Goal: Book appointment/travel/reservation

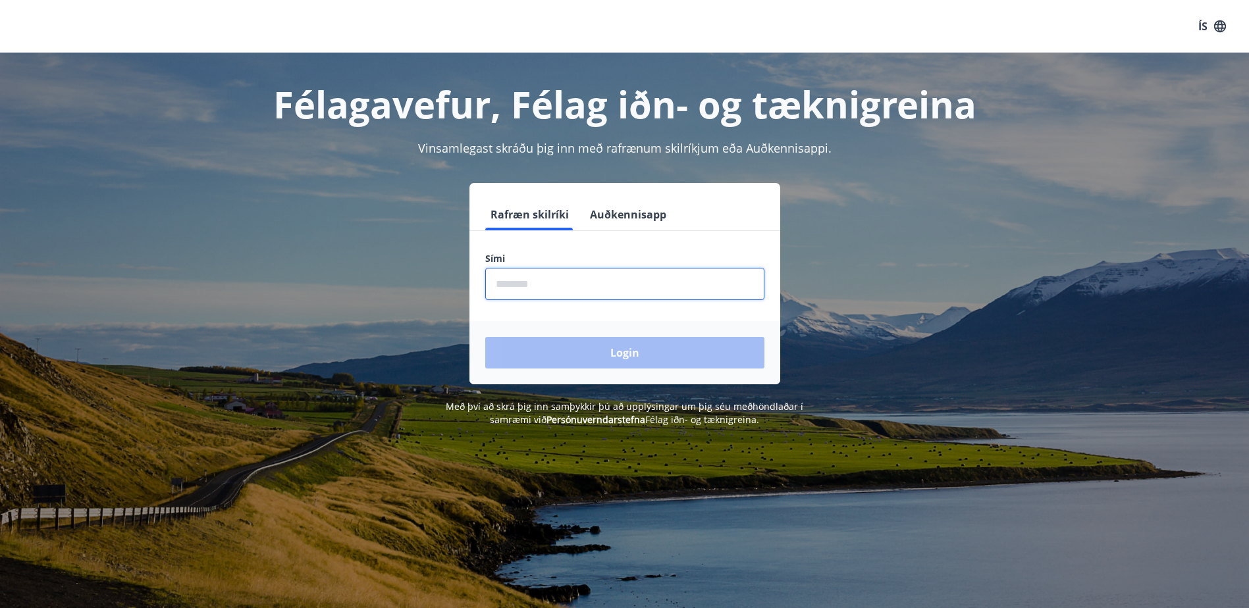
click at [570, 286] on input "phone" at bounding box center [624, 284] width 279 height 32
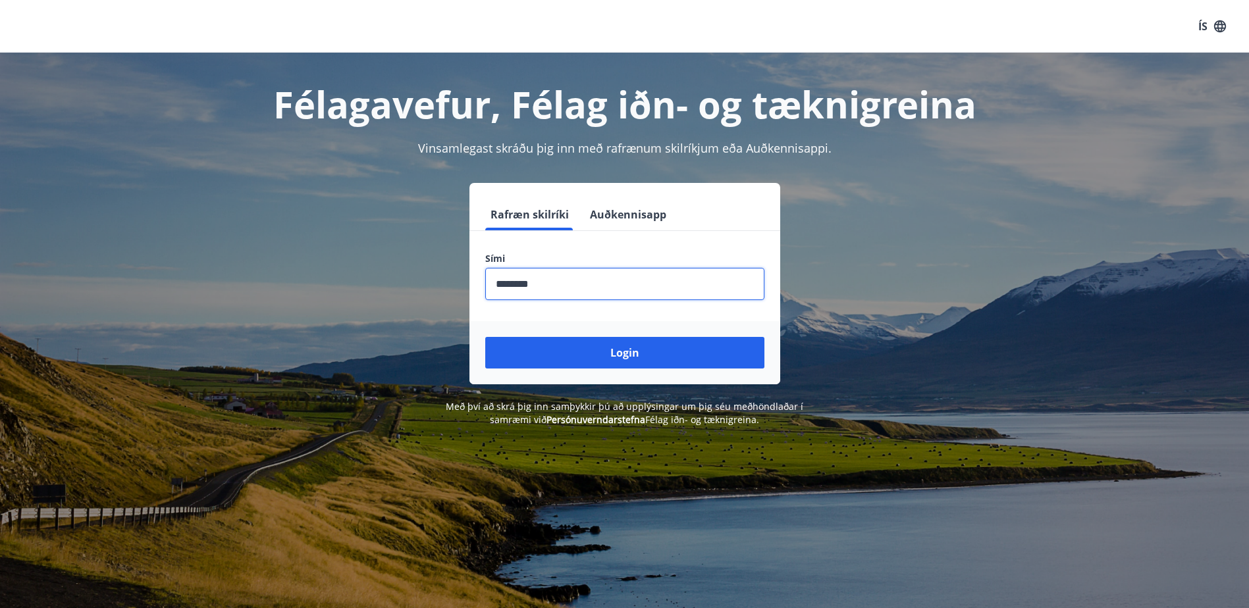
type input "********"
click at [485, 337] on button "Login" at bounding box center [624, 353] width 279 height 32
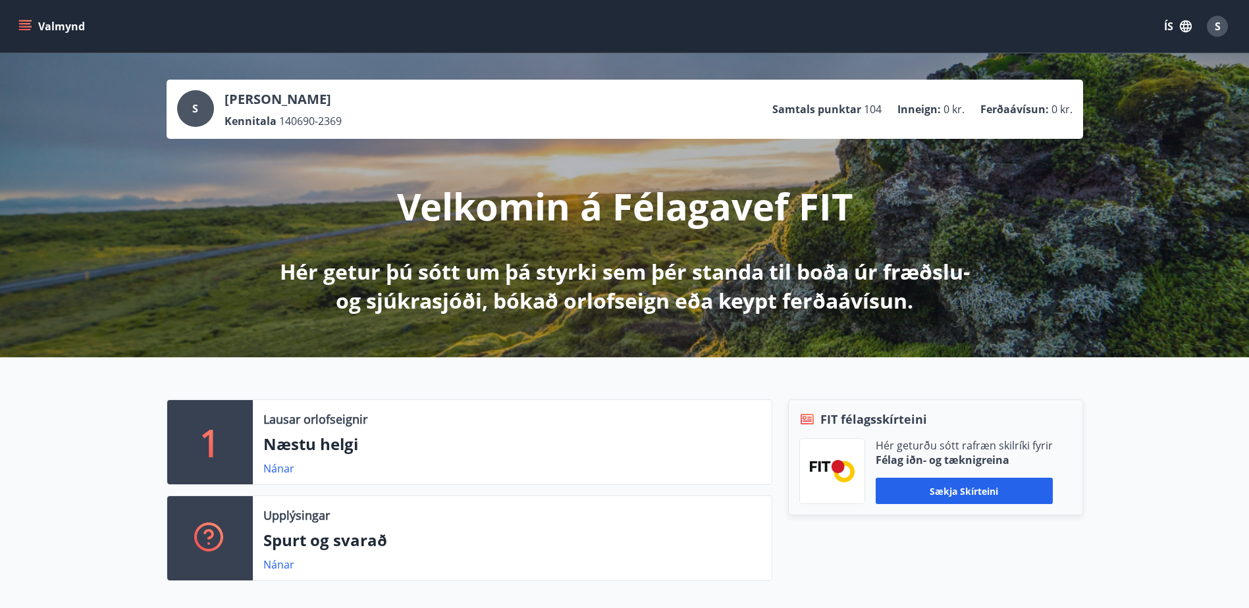
click at [36, 32] on button "Valmynd" at bounding box center [53, 26] width 74 height 24
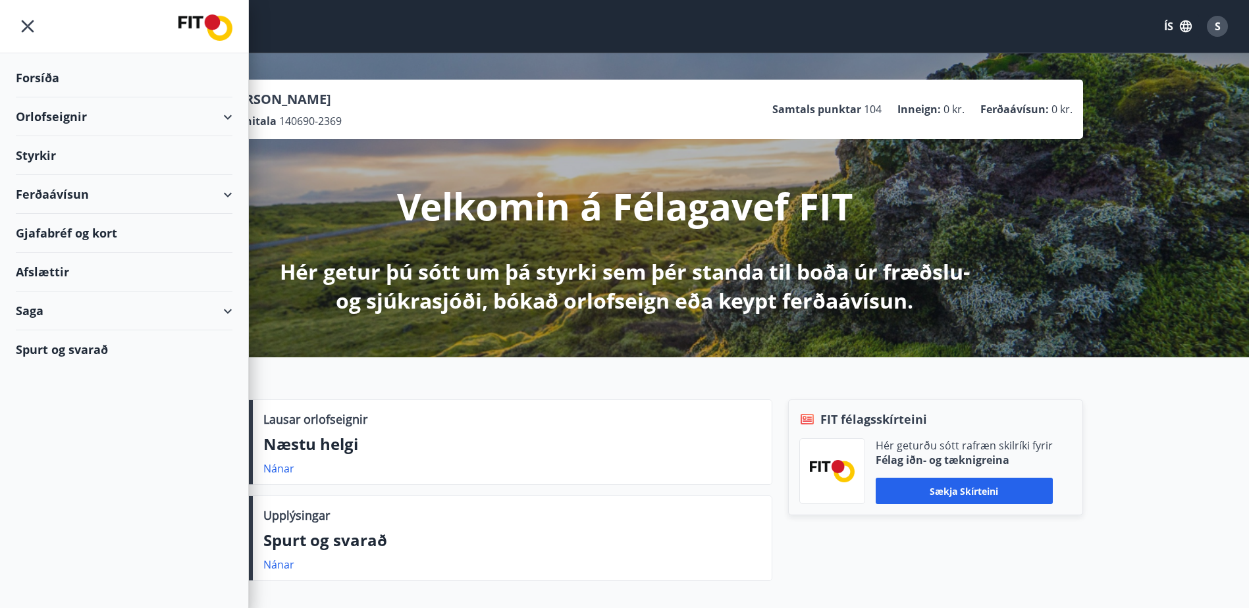
click at [114, 119] on div "Orlofseignir" at bounding box center [124, 116] width 217 height 39
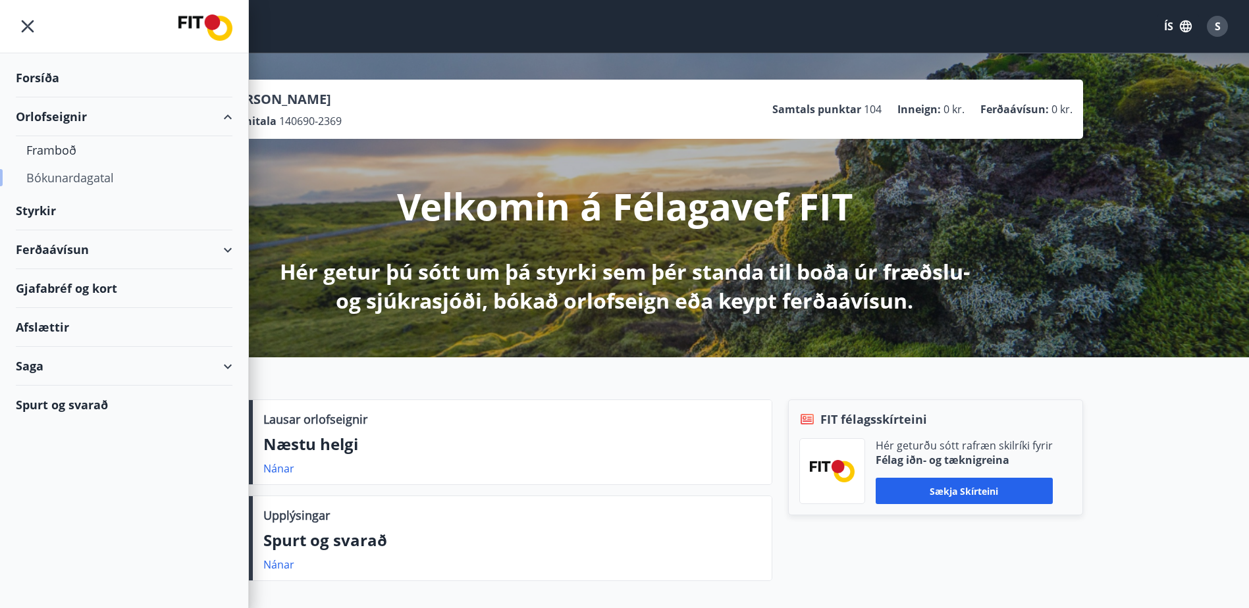
click at [74, 178] on div "Bókunardagatal" at bounding box center [124, 178] width 196 height 28
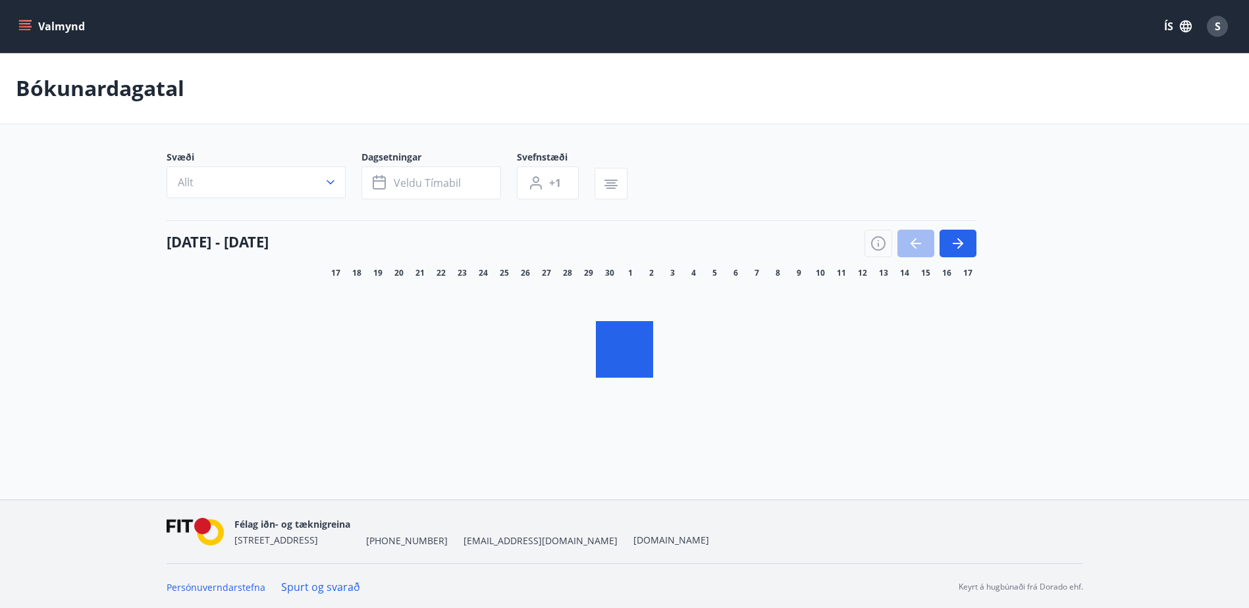
click at [282, 173] on button "Allt" at bounding box center [256, 183] width 179 height 32
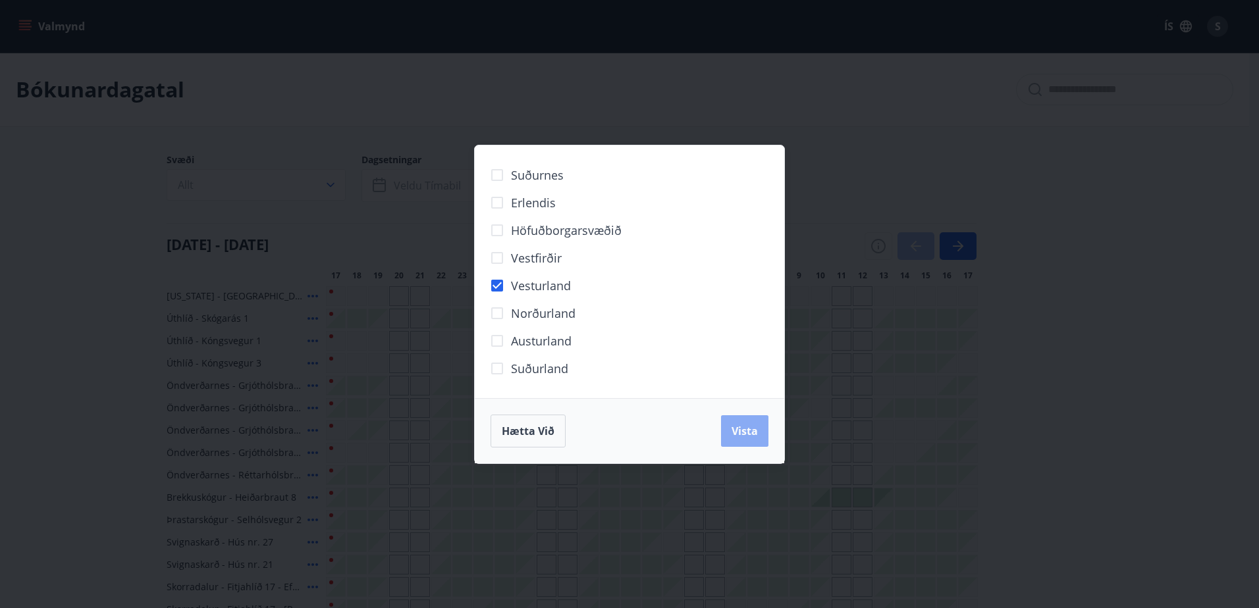
click at [750, 437] on span "Vista" at bounding box center [745, 431] width 26 height 14
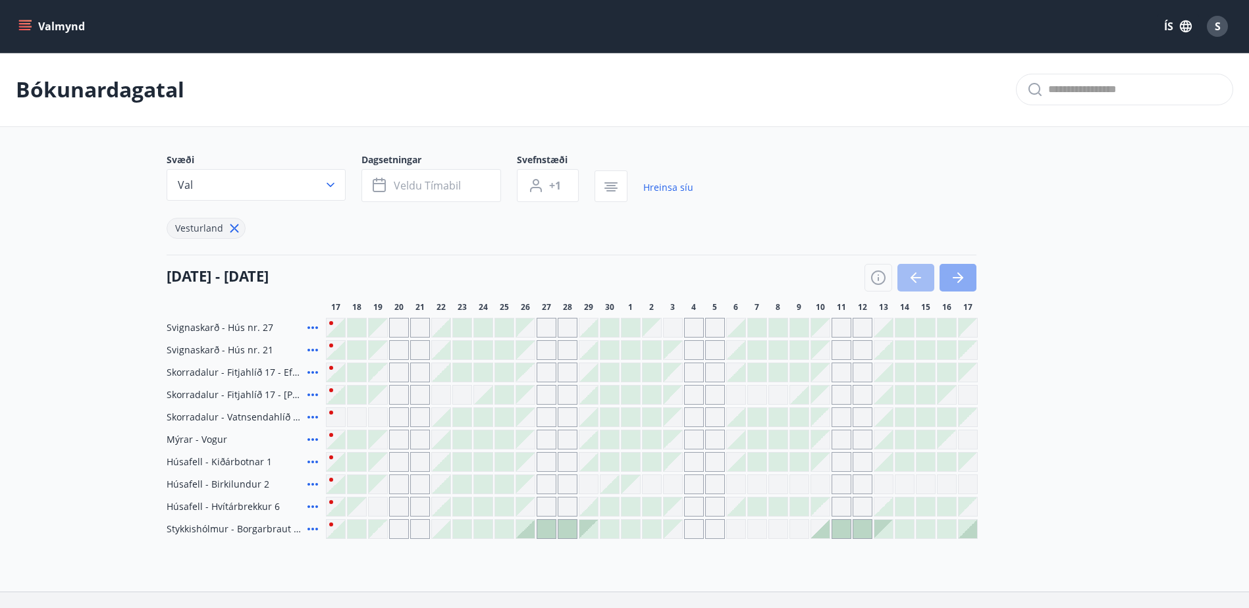
click at [966, 271] on button "button" at bounding box center [958, 278] width 37 height 28
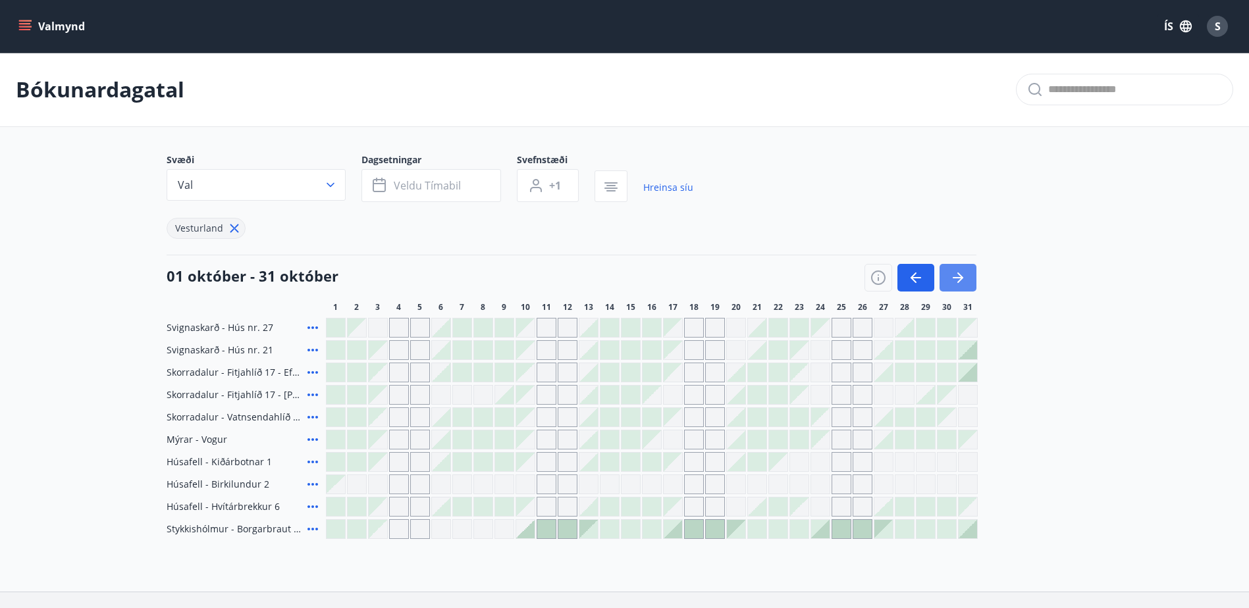
click at [966, 277] on button "button" at bounding box center [958, 278] width 37 height 28
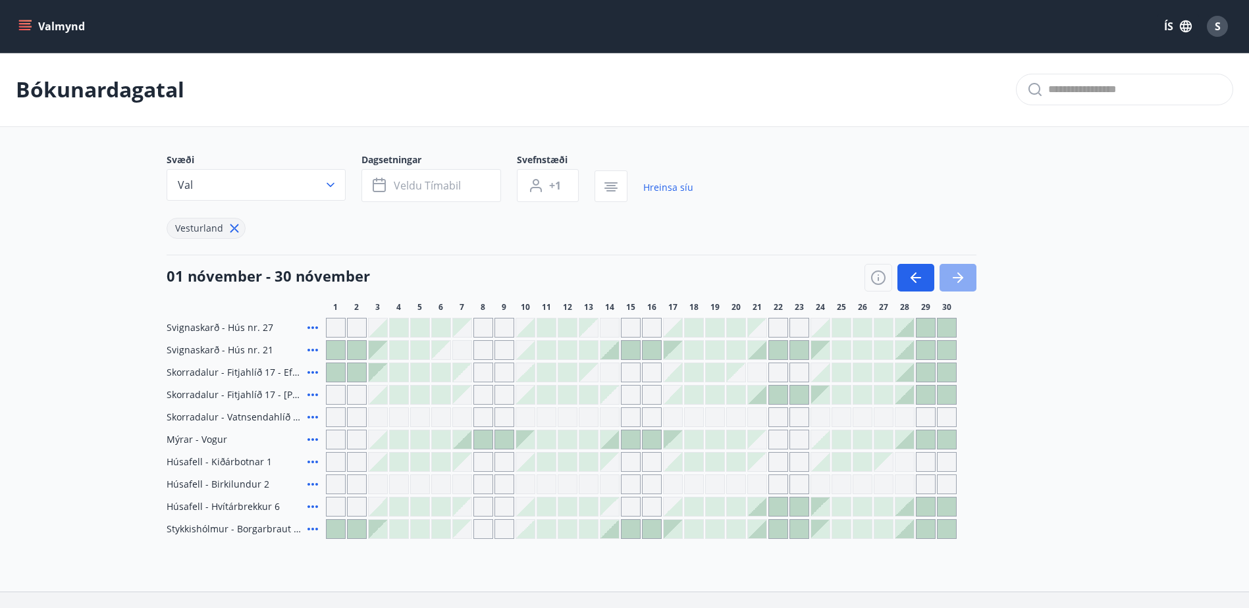
click at [966, 277] on button "button" at bounding box center [958, 278] width 37 height 28
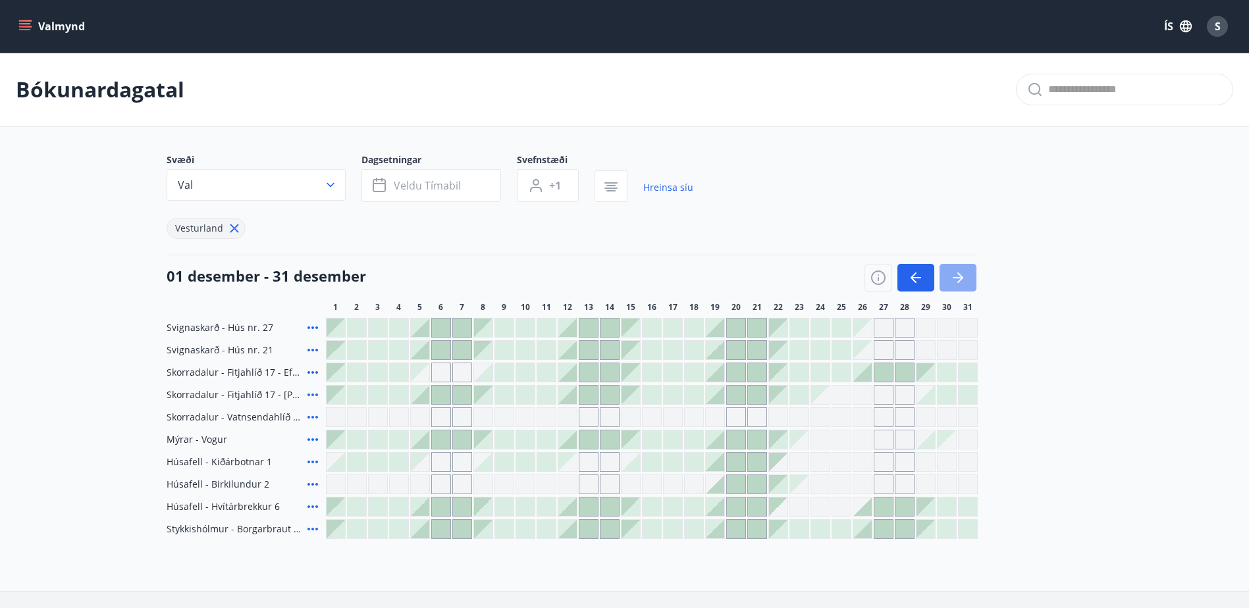
click at [966, 277] on button "button" at bounding box center [958, 278] width 37 height 28
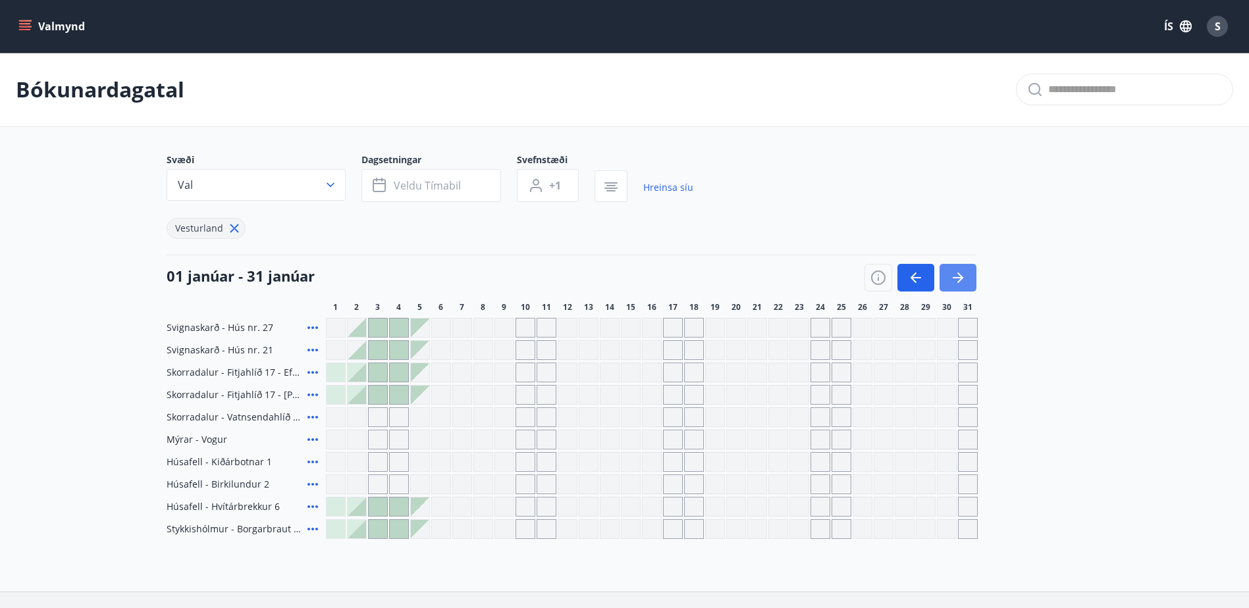
click at [966, 277] on button "button" at bounding box center [958, 278] width 37 height 28
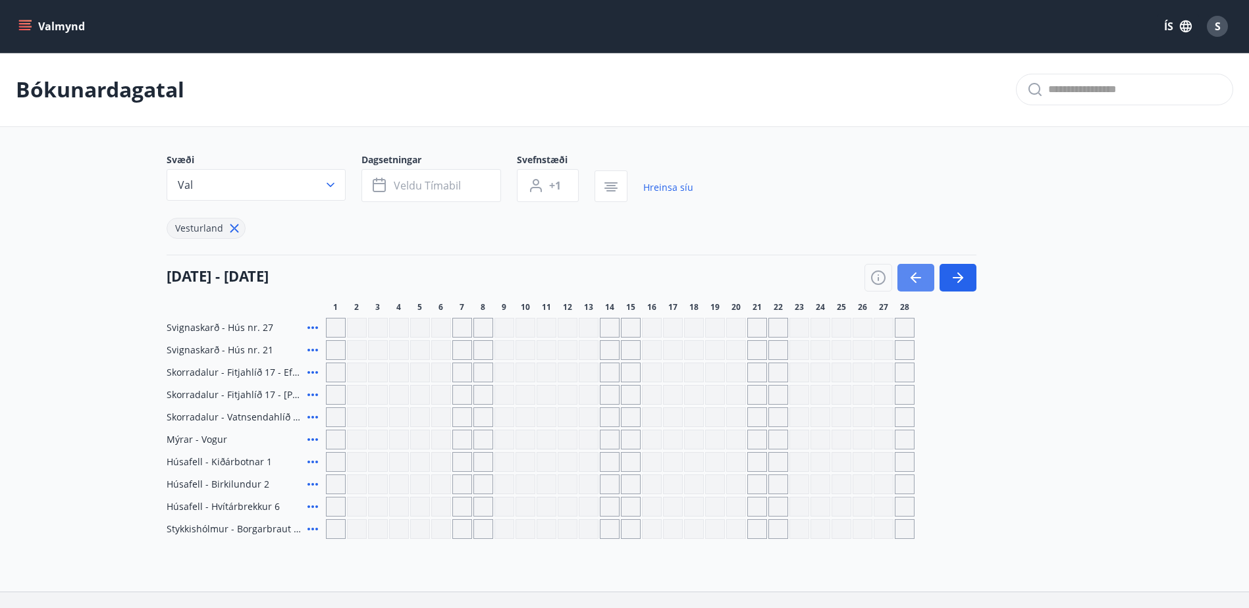
click at [927, 278] on button "button" at bounding box center [915, 278] width 37 height 28
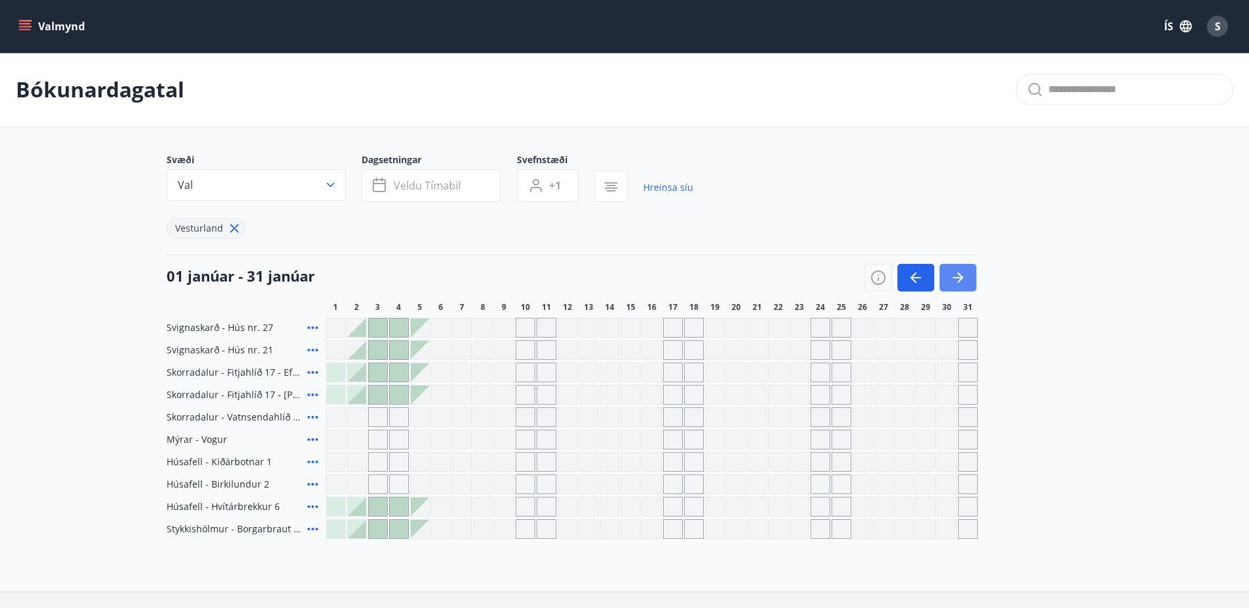
click at [959, 276] on icon "button" at bounding box center [958, 278] width 16 height 16
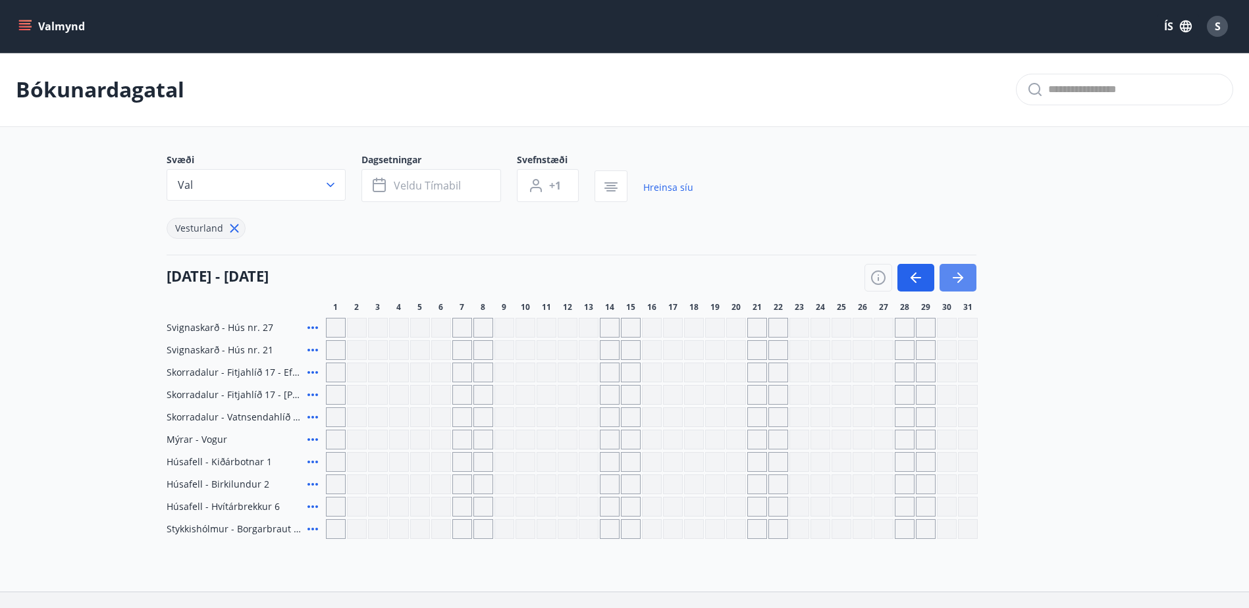
click at [959, 276] on icon "button" at bounding box center [958, 278] width 16 height 16
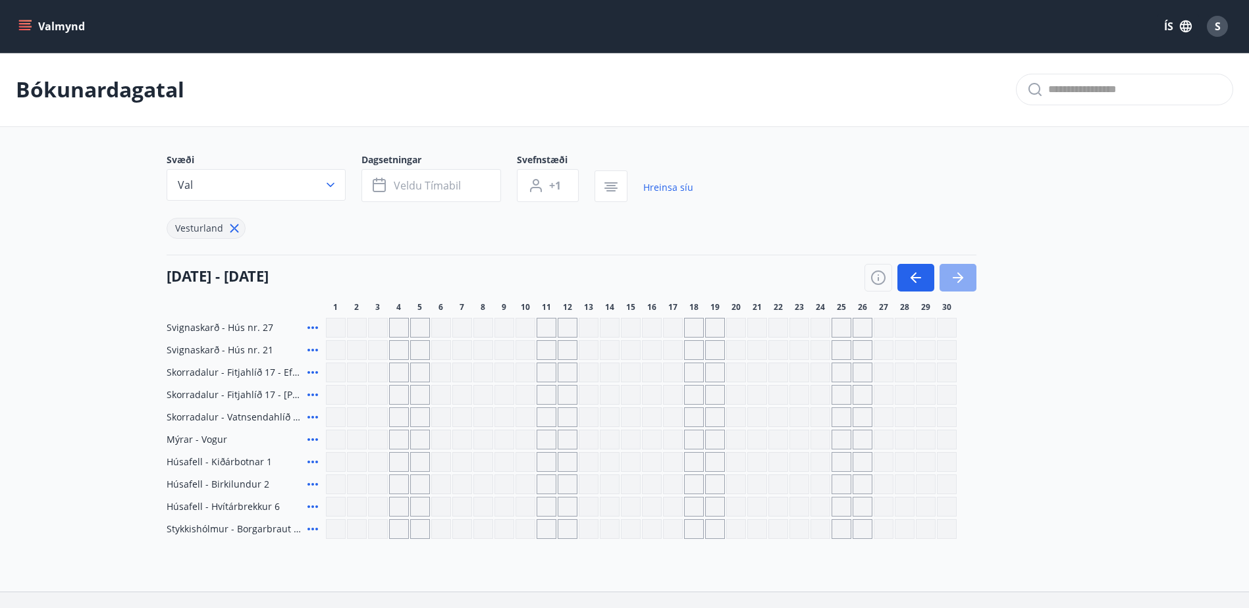
click at [959, 276] on icon "button" at bounding box center [958, 278] width 16 height 16
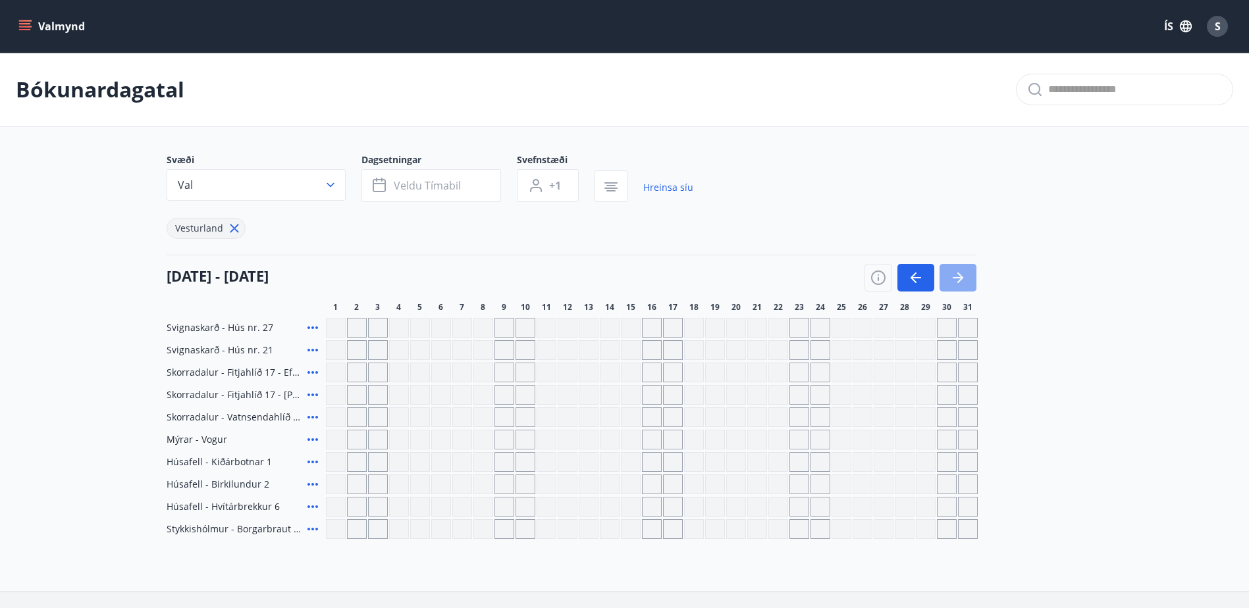
click at [959, 276] on icon "button" at bounding box center [958, 278] width 16 height 16
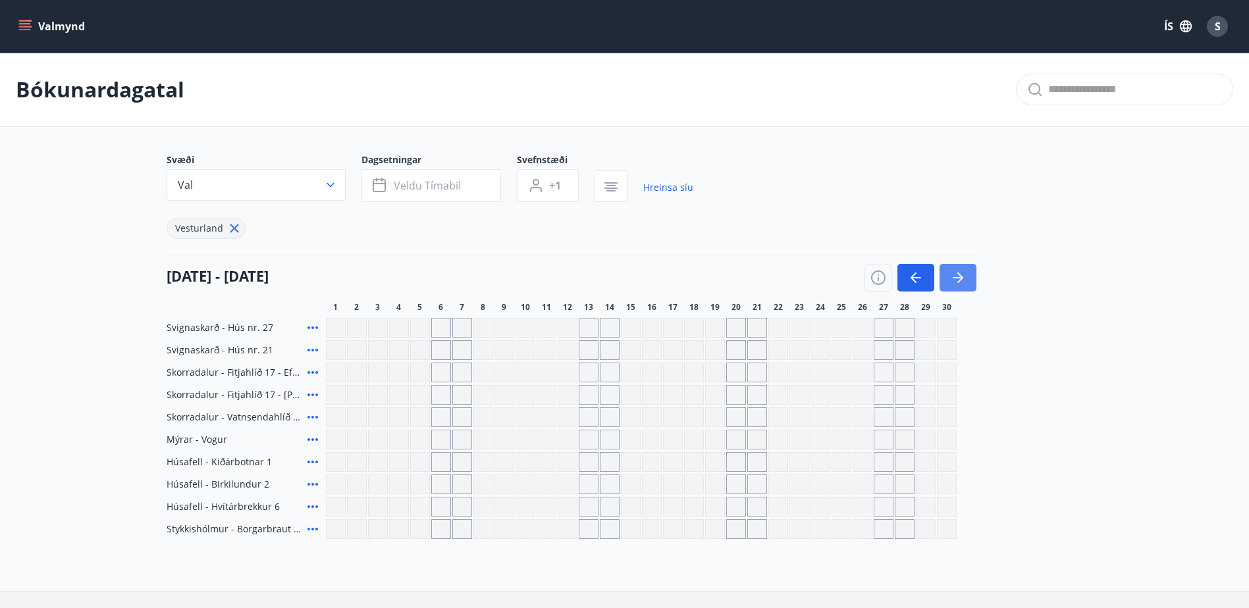
scroll to position [66, 0]
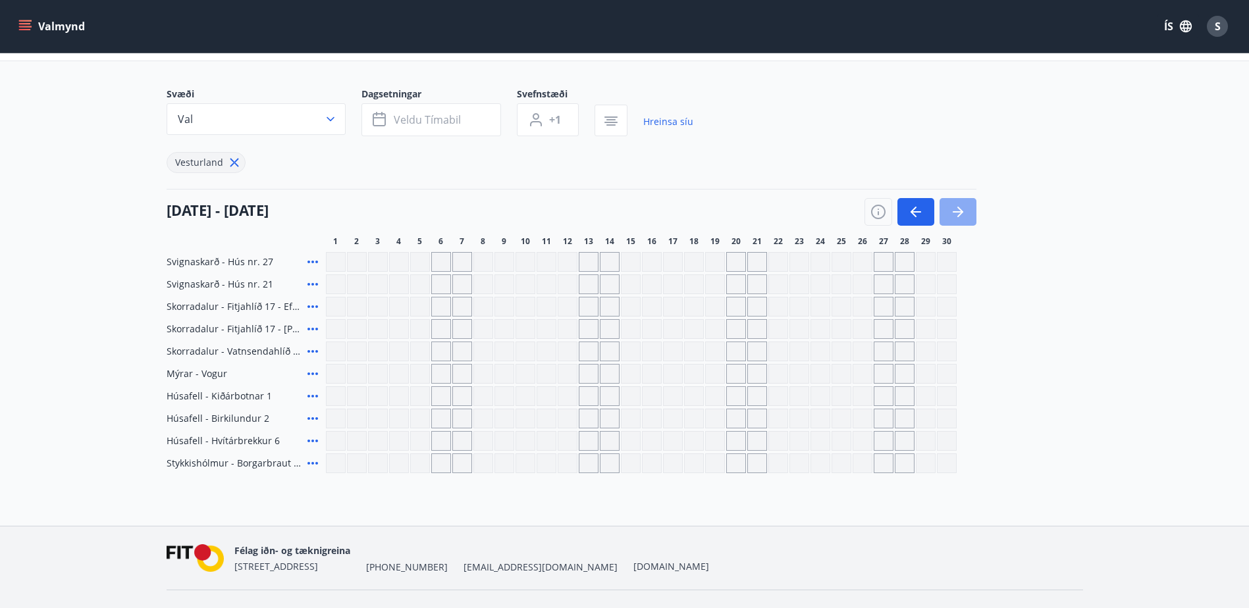
click at [961, 215] on icon "button" at bounding box center [958, 212] width 16 height 16
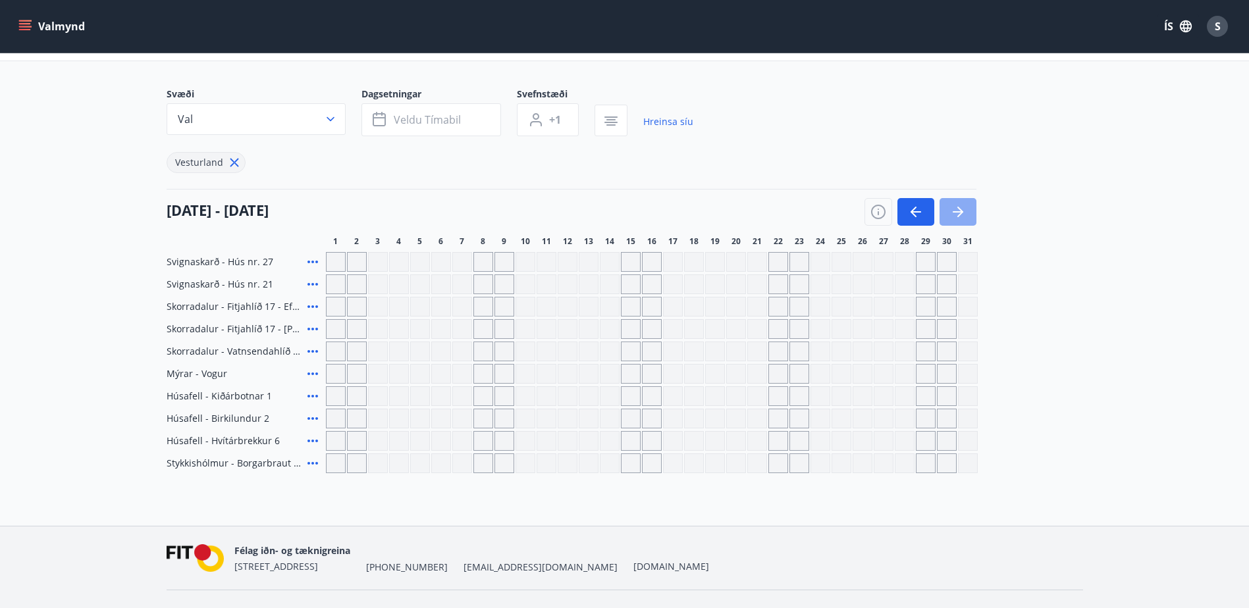
click at [961, 215] on icon "button" at bounding box center [958, 212] width 16 height 16
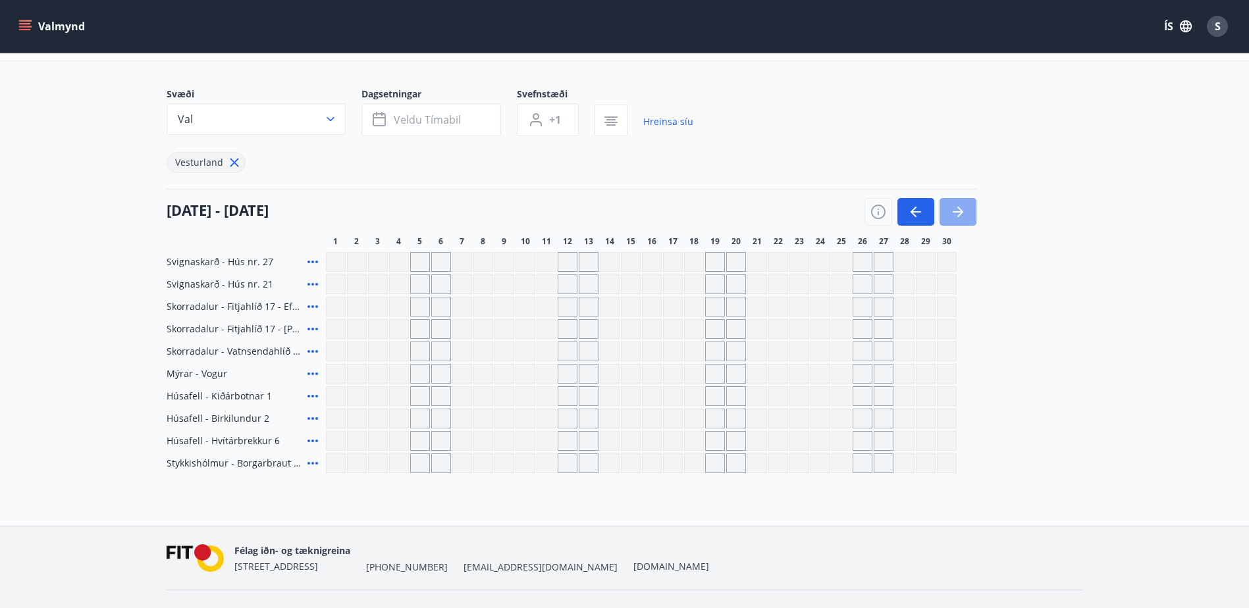
click at [961, 216] on icon "button" at bounding box center [958, 212] width 16 height 16
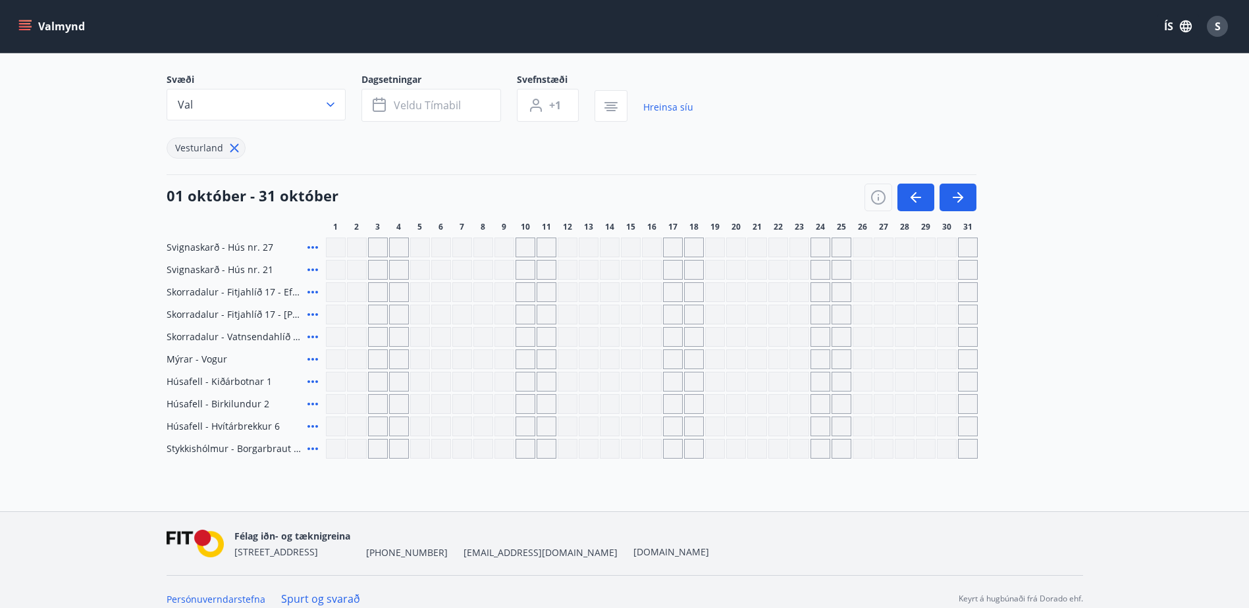
scroll to position [94, 0]
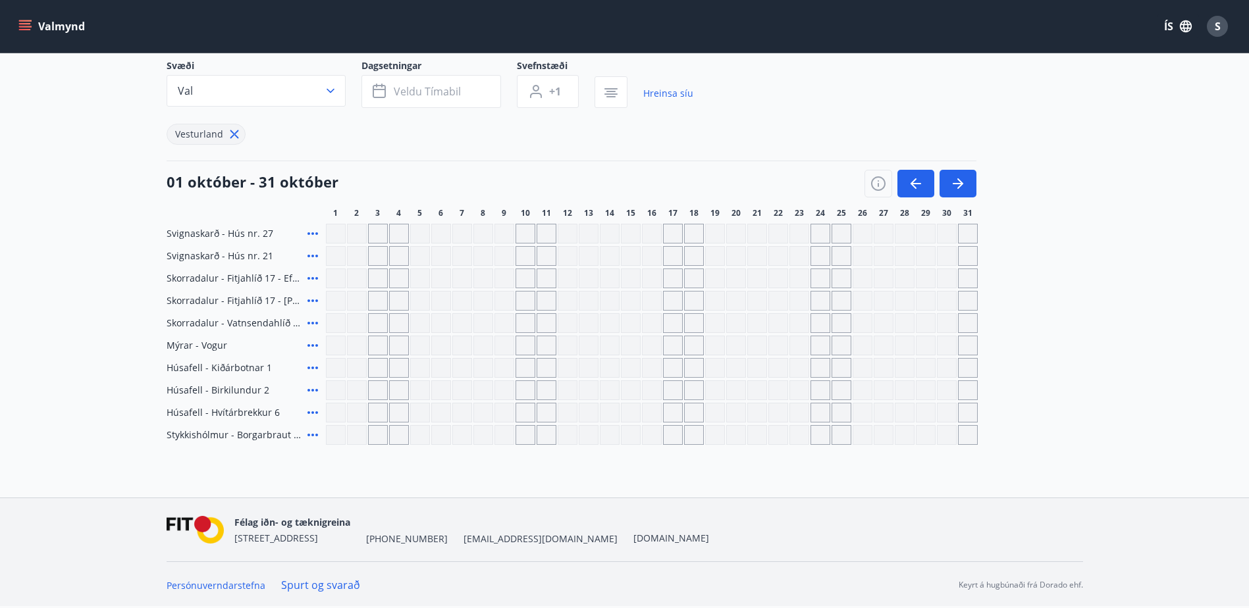
click at [329, 587] on link "Spurt og svarað" at bounding box center [320, 585] width 79 height 14
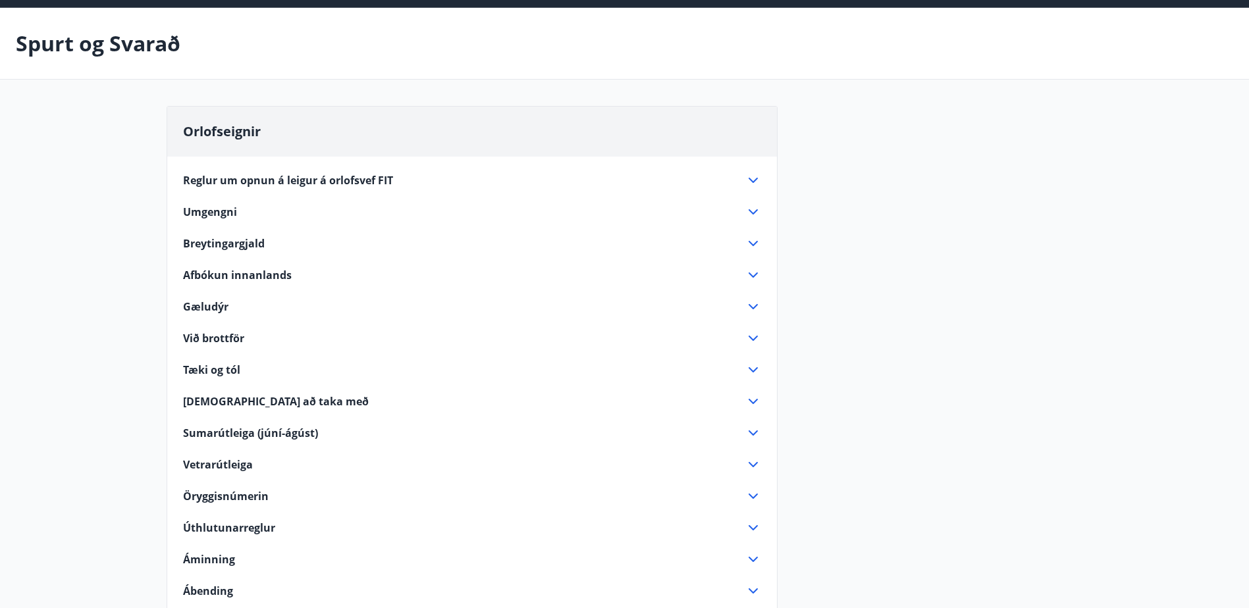
scroll to position [66, 0]
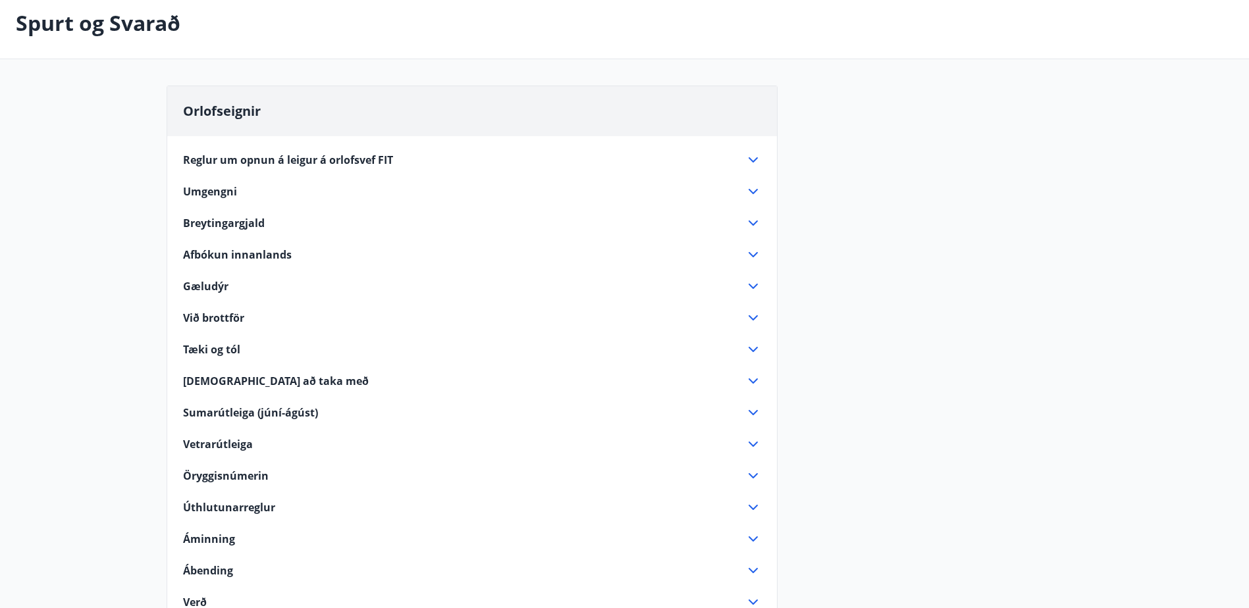
click at [286, 507] on div "Úthlutunarreglur" at bounding box center [464, 507] width 562 height 14
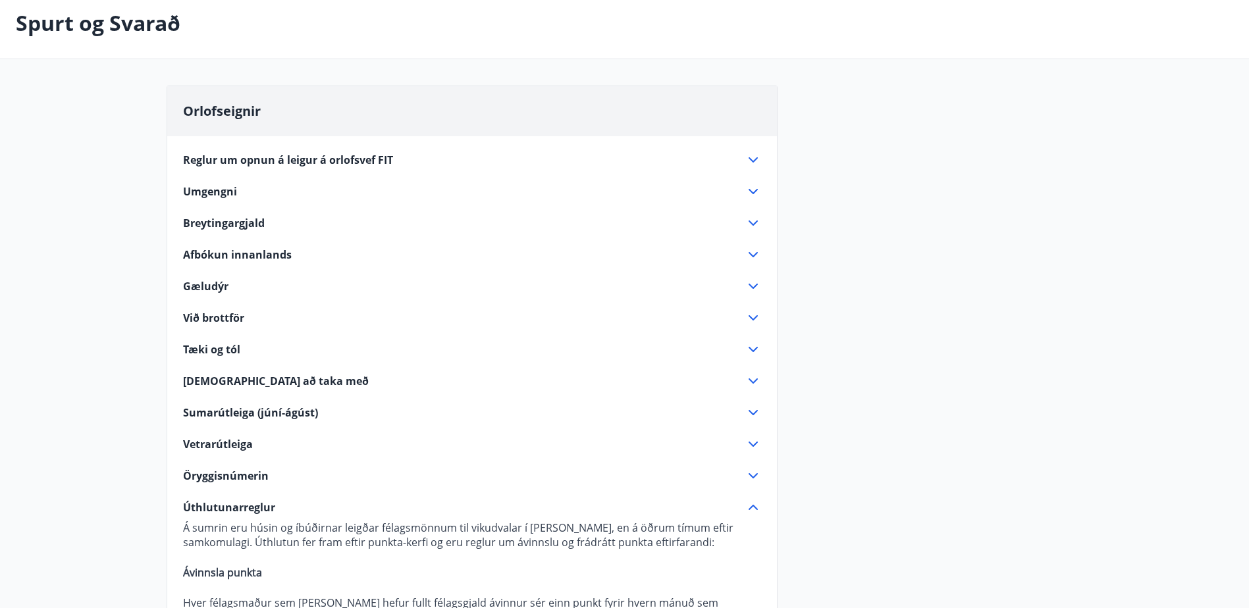
click at [243, 410] on span "Sumarútleiga (júní-ágúst)" at bounding box center [250, 413] width 135 height 14
